Goal: Task Accomplishment & Management: Use online tool/utility

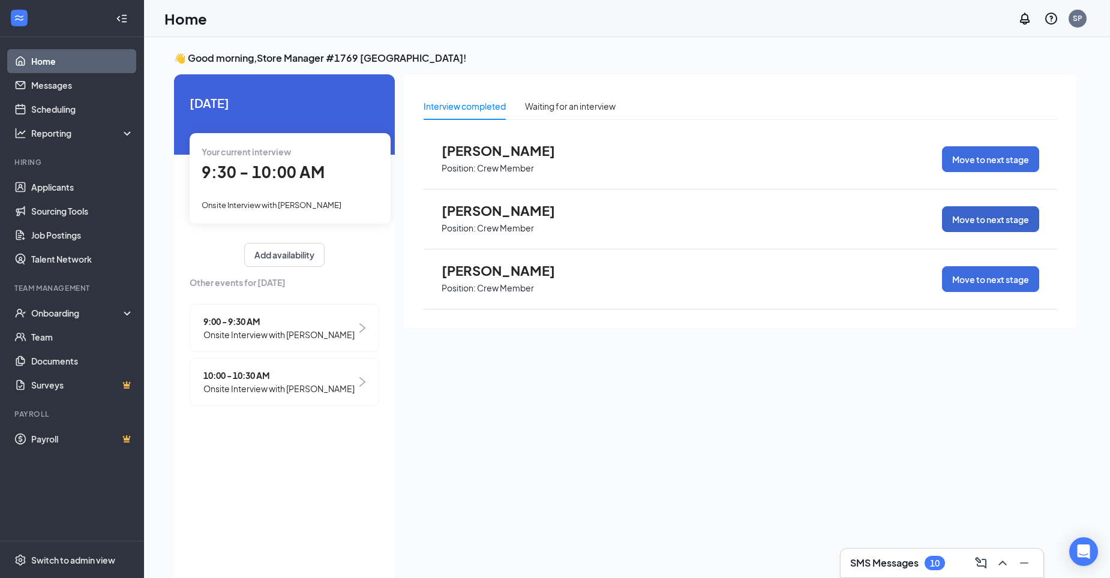
click at [980, 218] on button "Move to next stage" at bounding box center [990, 219] width 97 height 26
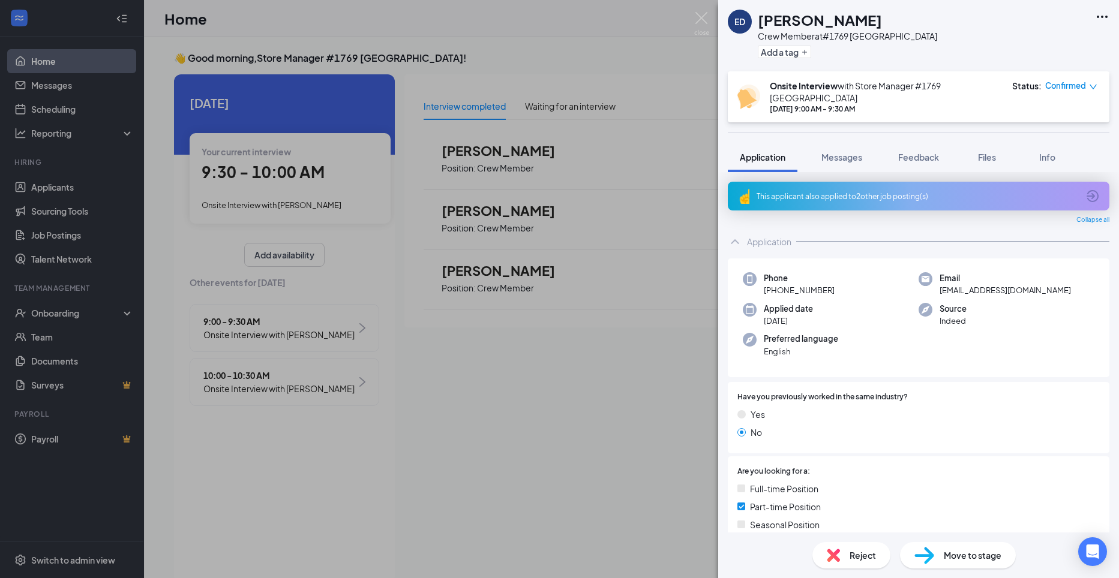
click at [953, 554] on span "Move to stage" at bounding box center [973, 555] width 58 height 13
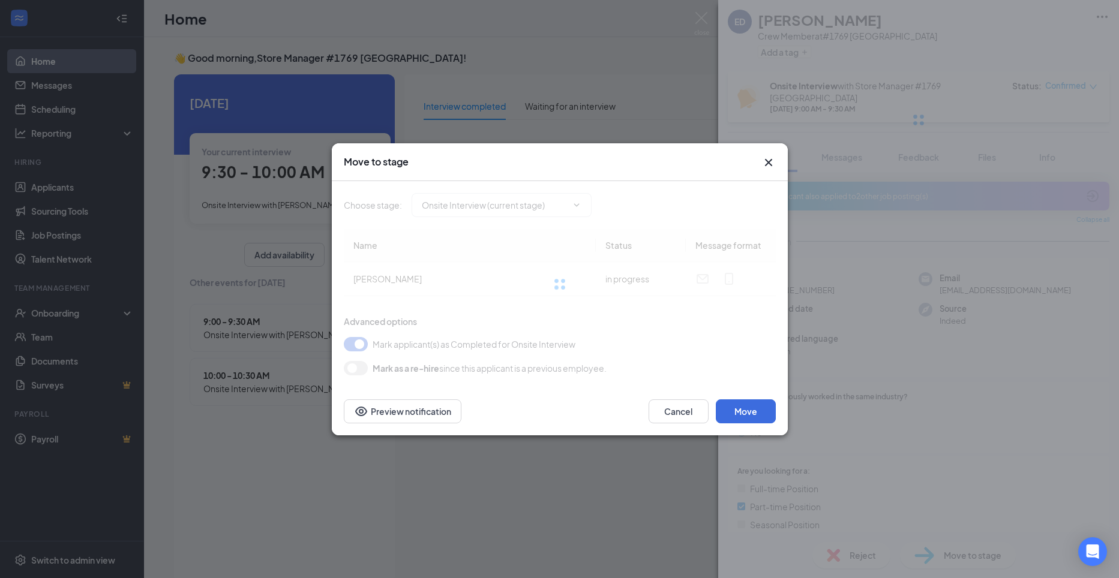
type input "Hiring Complete (final stage)"
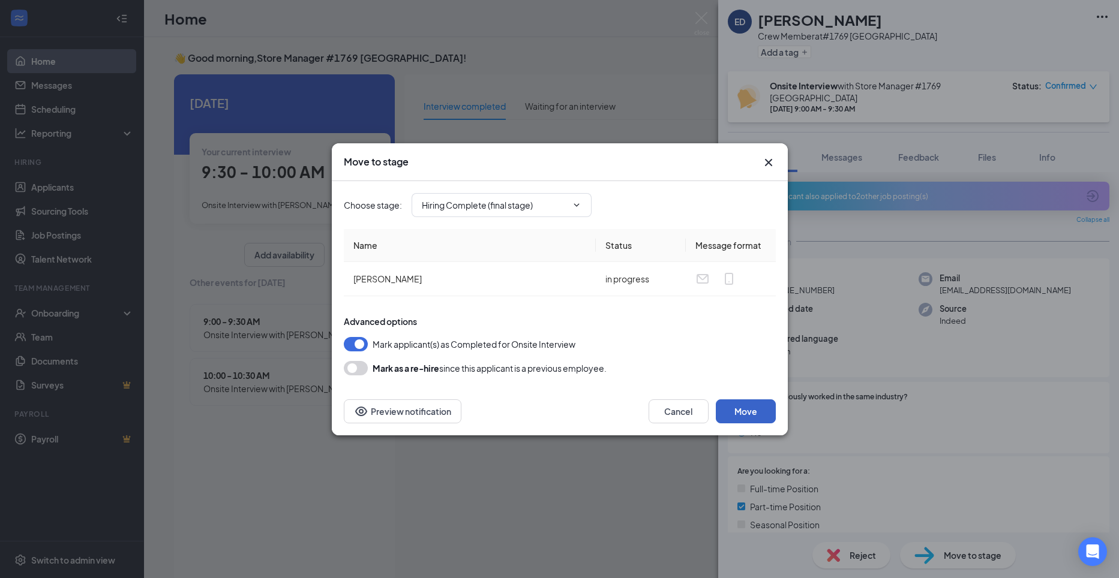
click at [749, 410] on button "Move" at bounding box center [746, 412] width 60 height 24
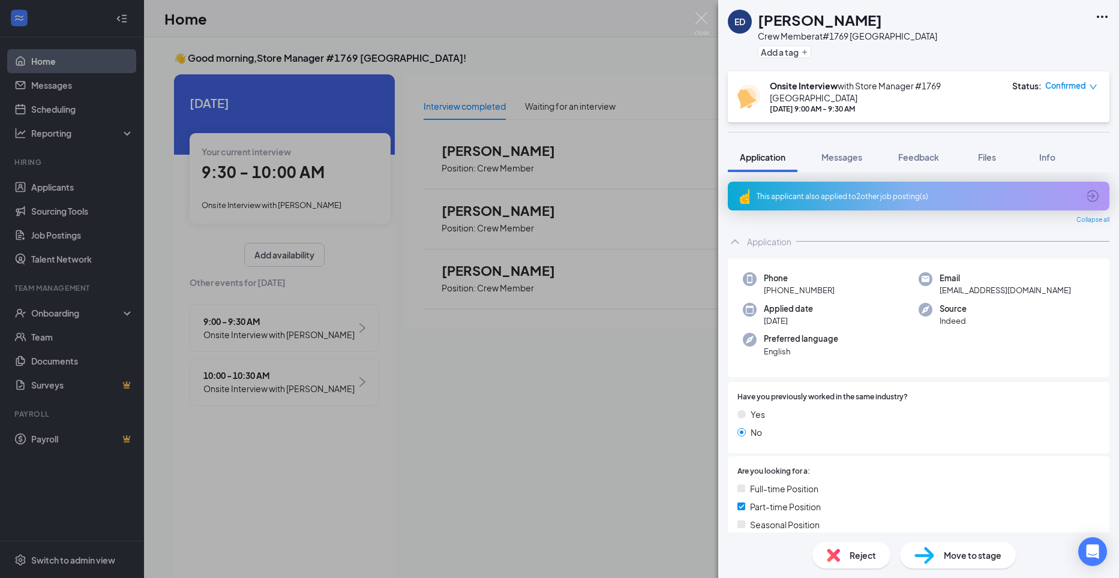
click at [962, 556] on span "Move to stage" at bounding box center [973, 555] width 58 height 13
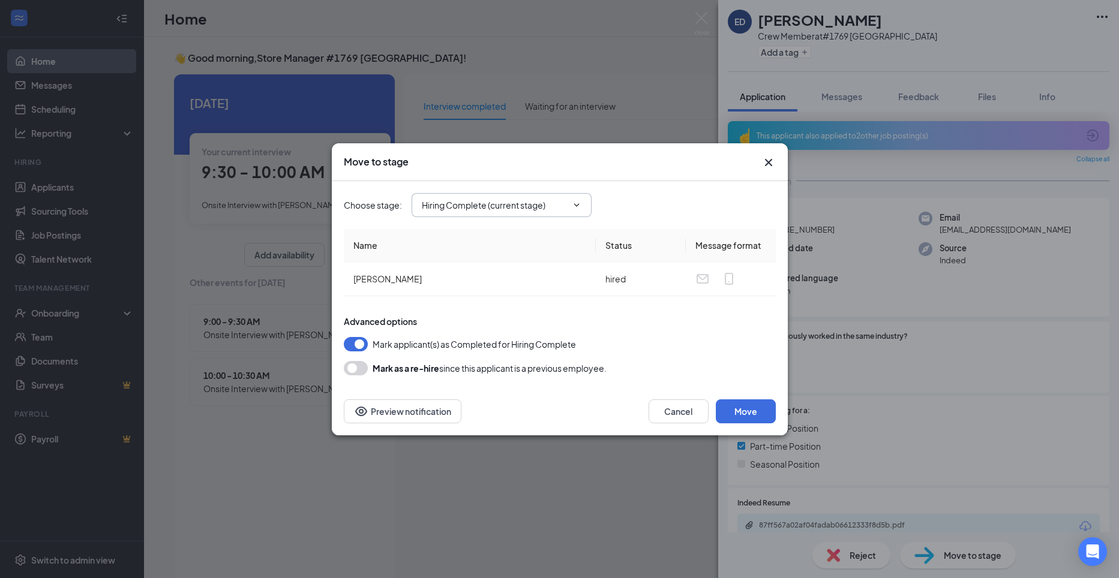
click at [578, 203] on icon "ChevronDown" at bounding box center [577, 205] width 10 height 10
click at [578, 205] on icon "ChevronDown" at bounding box center [576, 204] width 5 height 3
click at [583, 325] on div "Advanced options" at bounding box center [560, 322] width 432 height 12
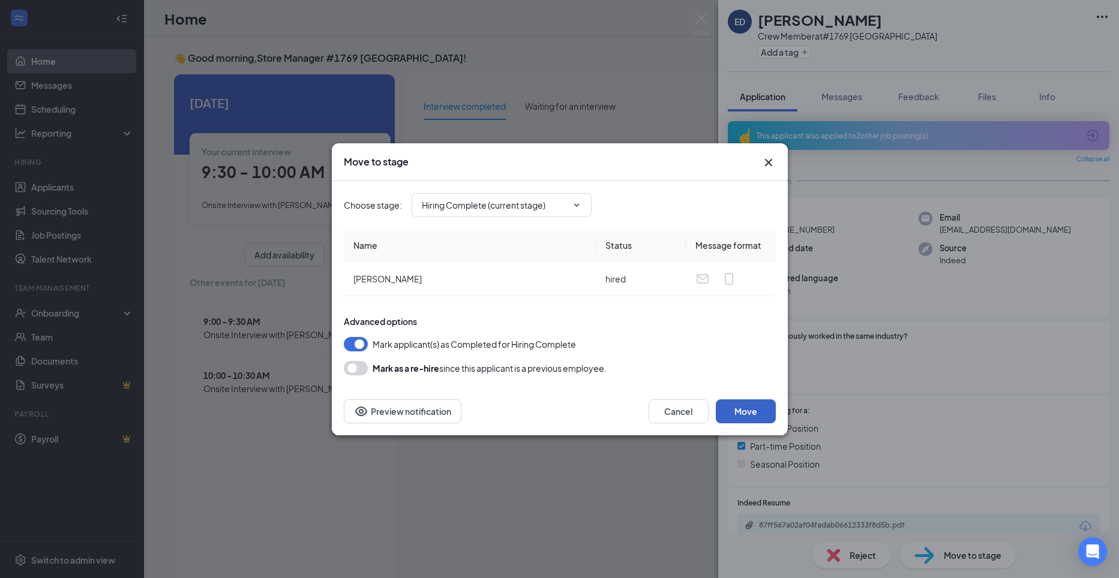
click at [739, 412] on button "Move" at bounding box center [746, 412] width 60 height 24
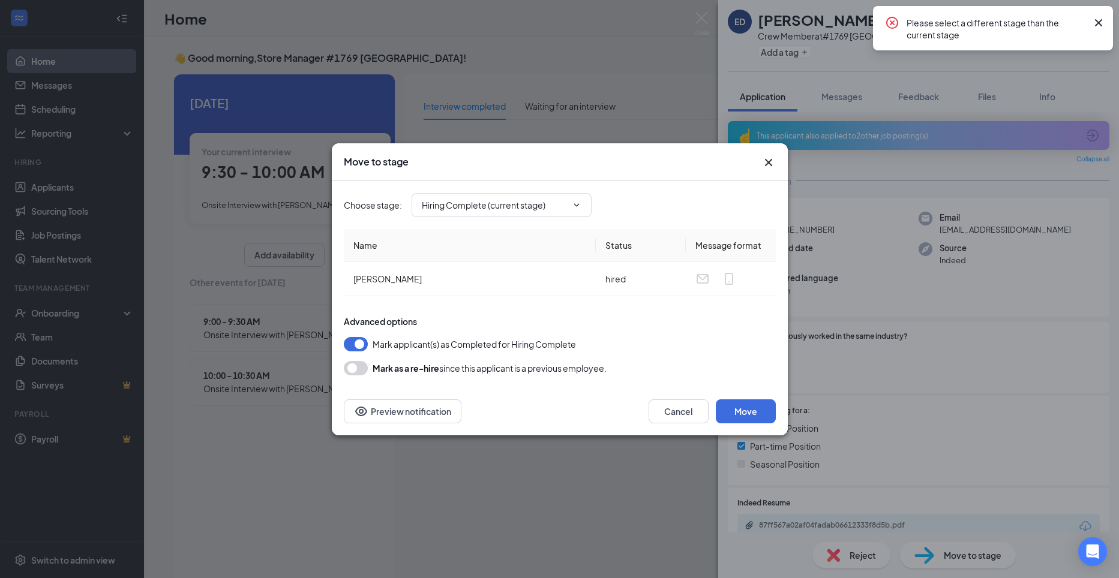
click at [1100, 22] on icon "Cross" at bounding box center [1098, 22] width 7 height 7
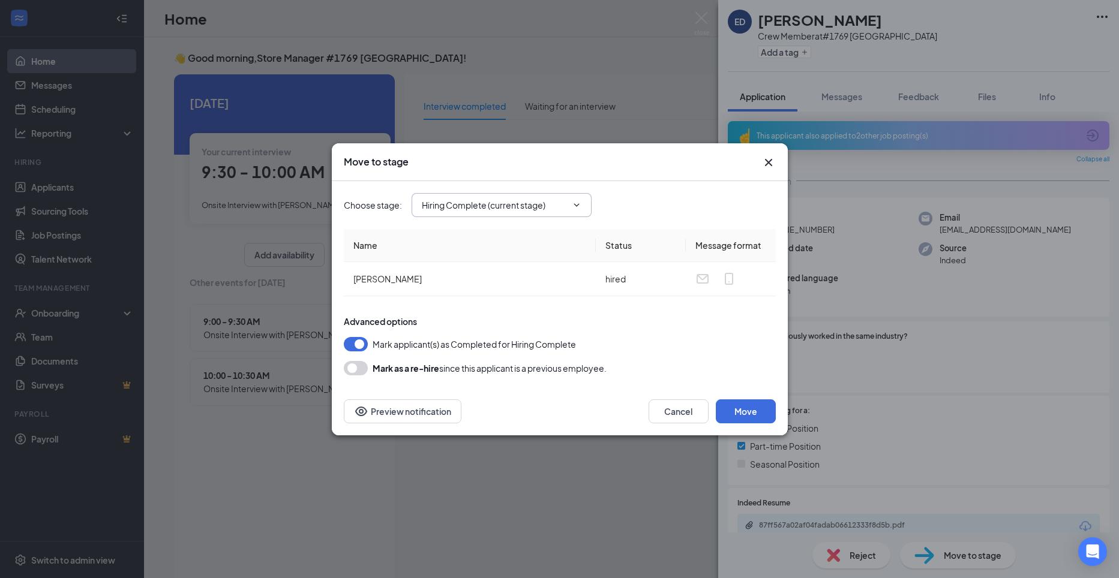
click at [578, 206] on icon "ChevronDown" at bounding box center [577, 205] width 10 height 10
click at [668, 413] on button "Cancel" at bounding box center [678, 412] width 60 height 24
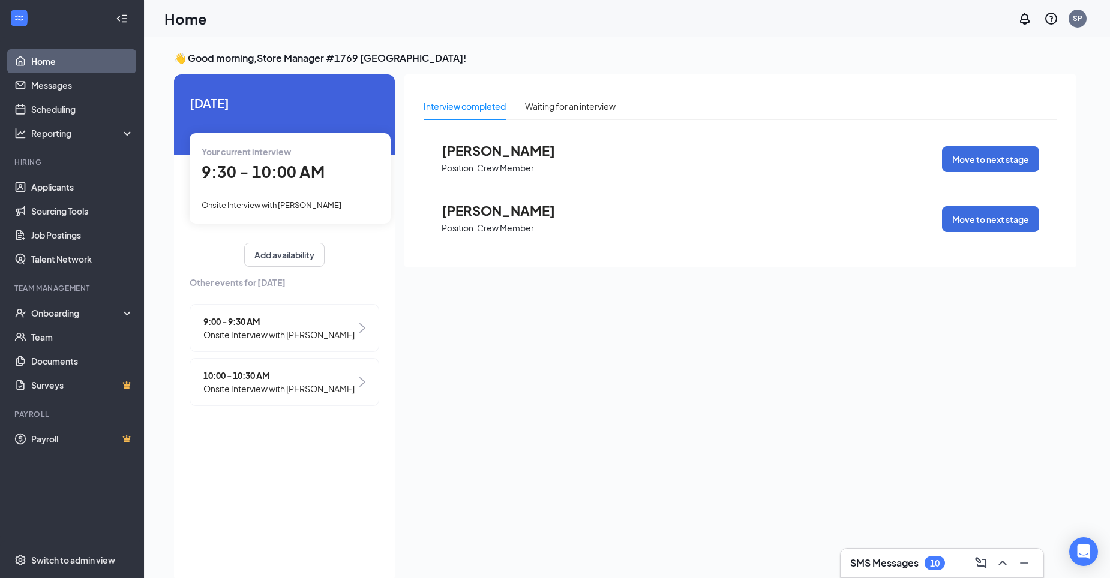
click at [271, 382] on span "10:00 - 10:30 AM" at bounding box center [278, 375] width 151 height 13
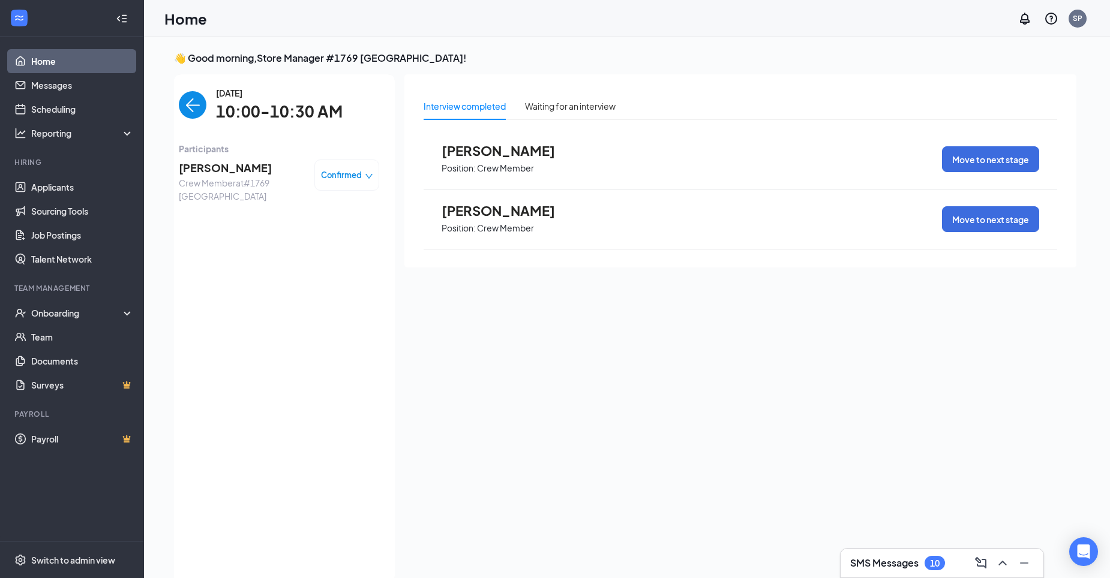
scroll to position [5, 0]
